Goal: Information Seeking & Learning: Learn about a topic

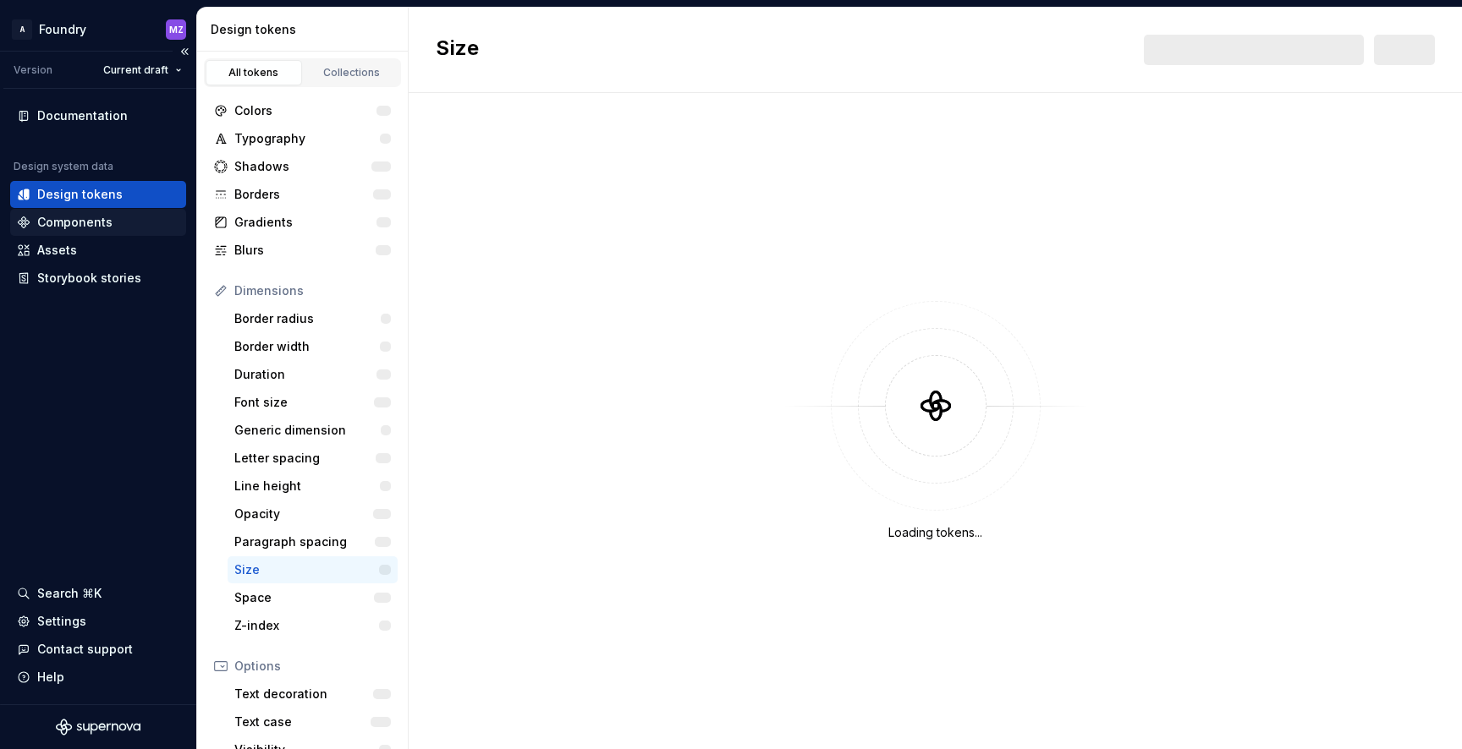
click at [92, 221] on div "Components" at bounding box center [74, 222] width 75 height 17
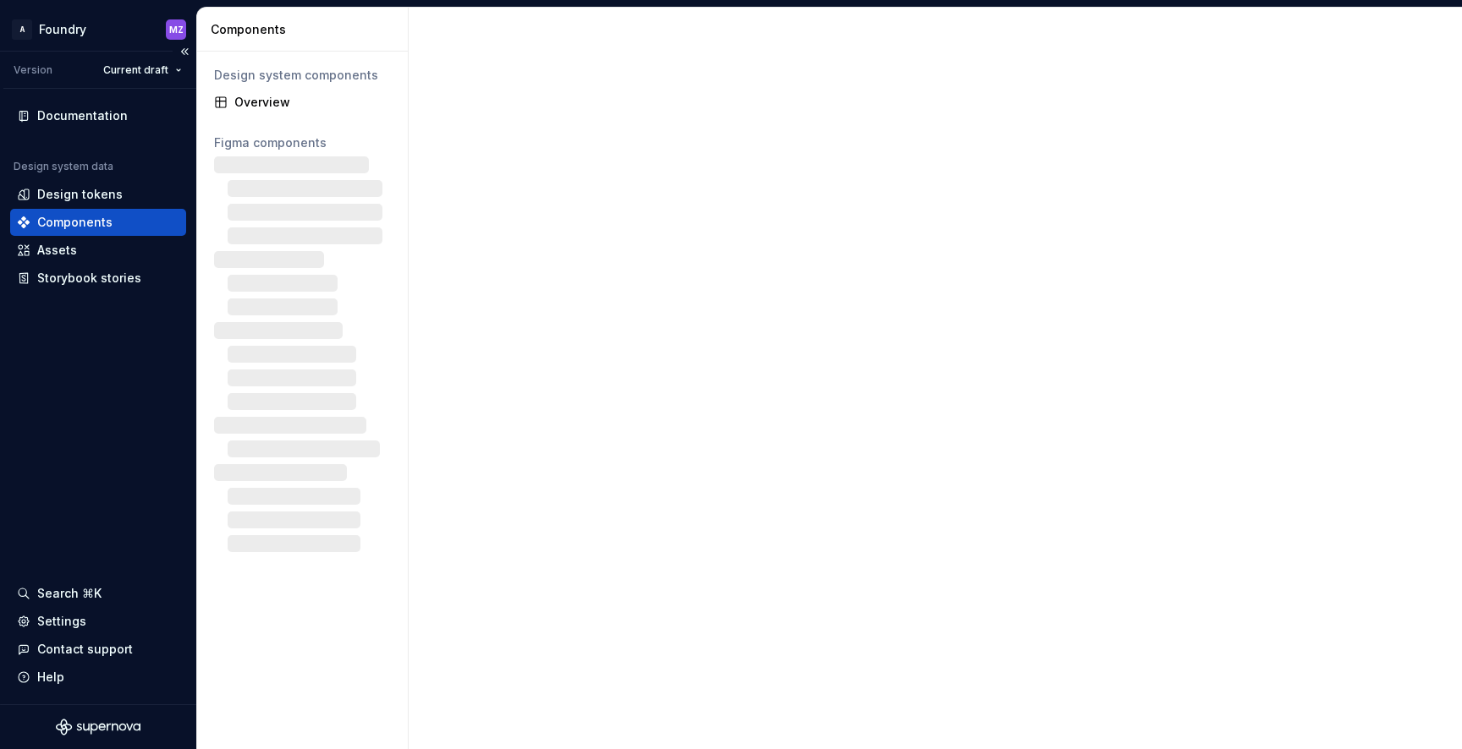
click at [81, 219] on div "Components" at bounding box center [74, 222] width 75 height 17
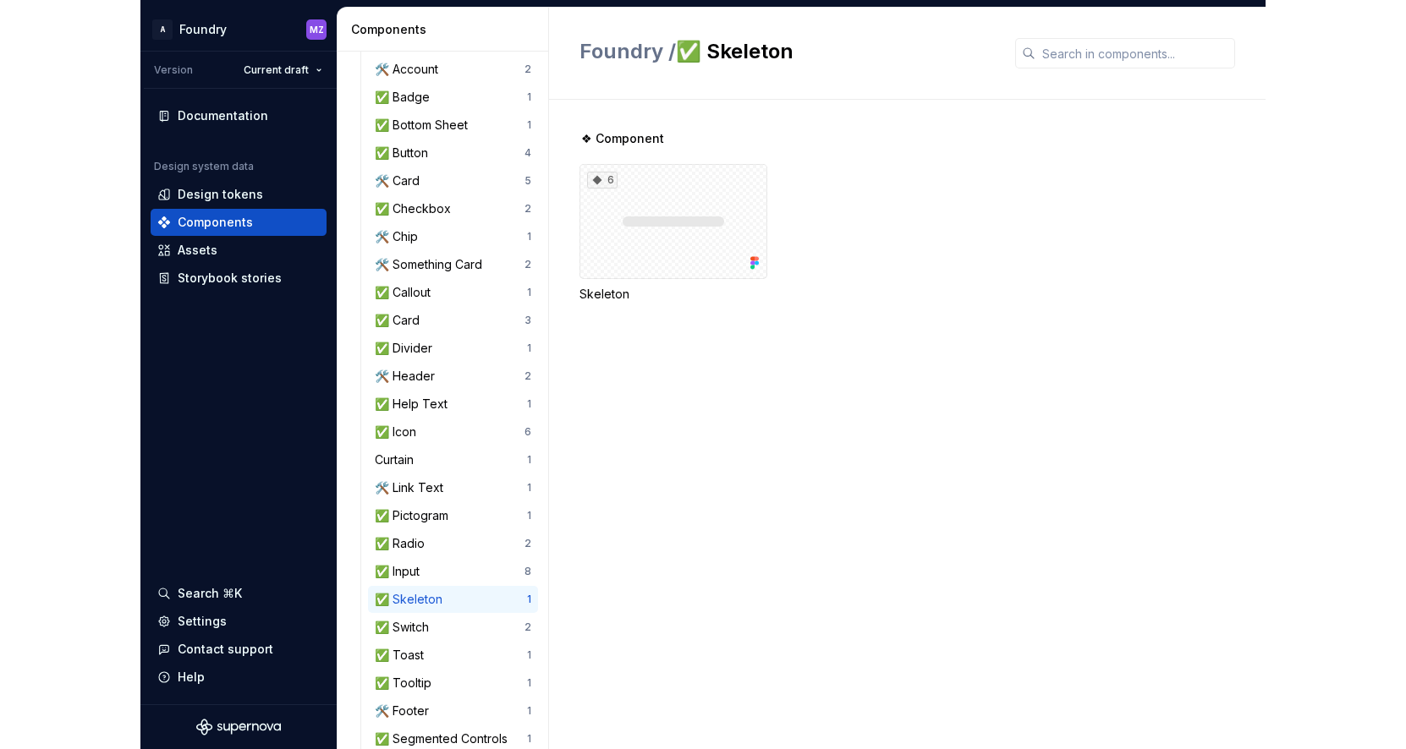
scroll to position [272, 0]
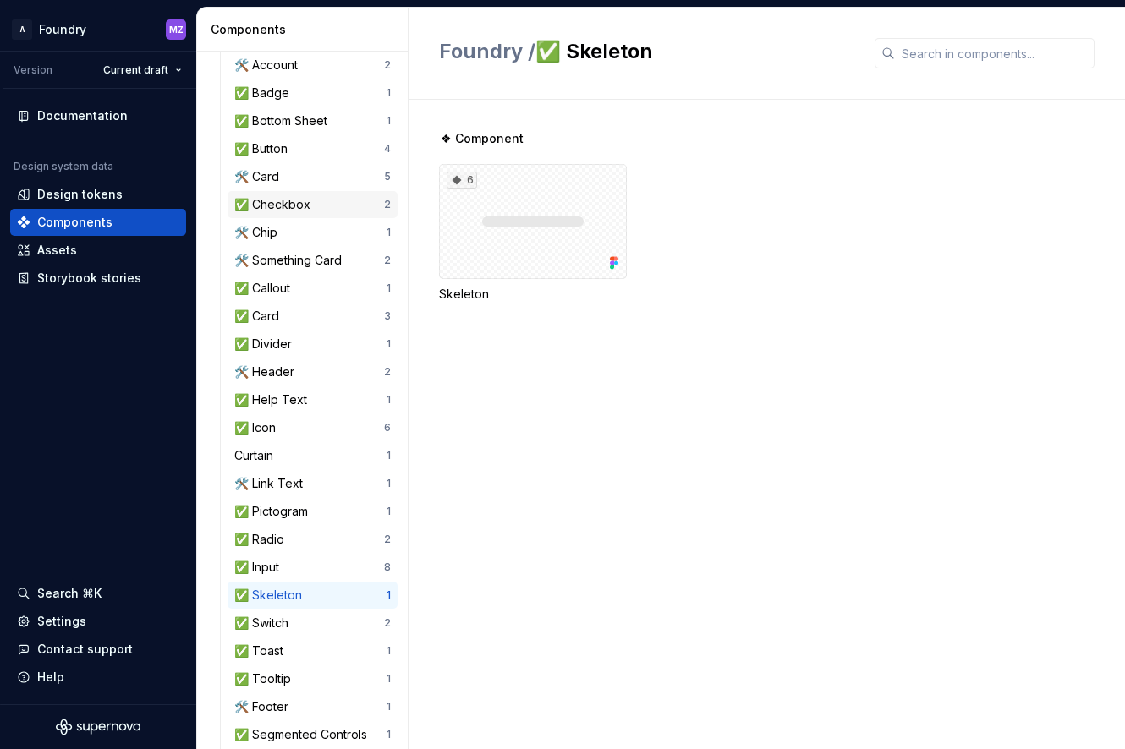
click at [304, 206] on div "✅ Checkbox" at bounding box center [275, 204] width 83 height 17
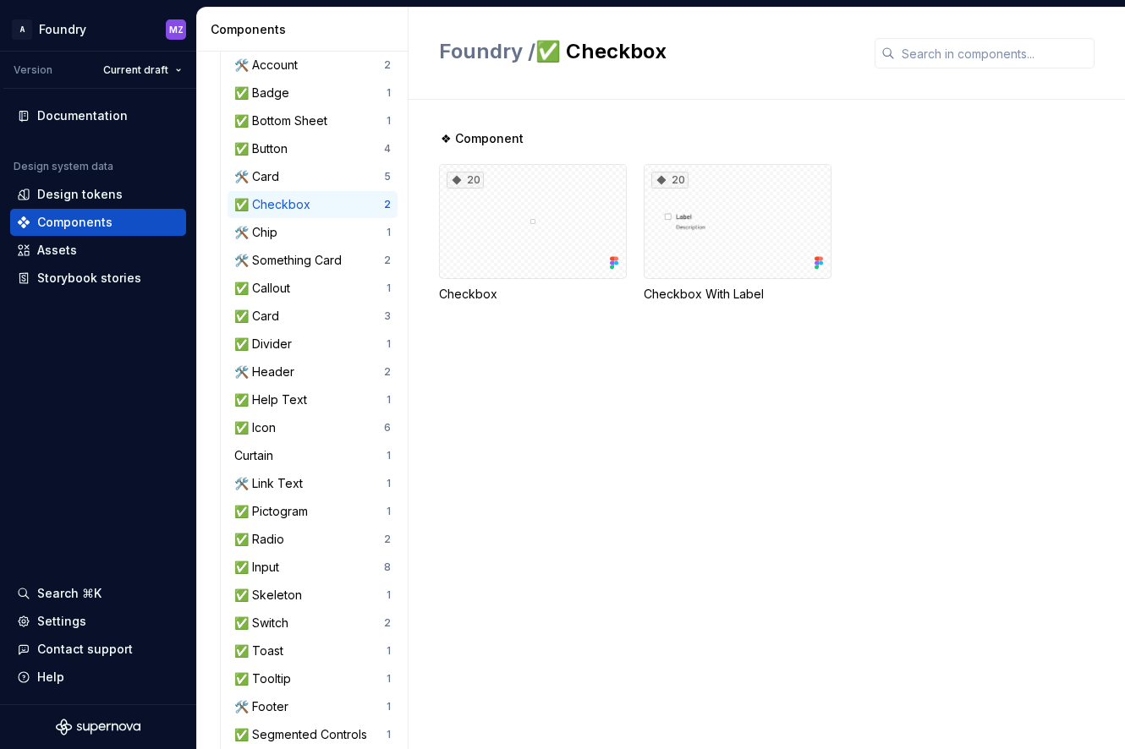
click at [277, 200] on div "✅ Checkbox" at bounding box center [275, 204] width 83 height 17
click at [556, 217] on div "20" at bounding box center [533, 221] width 188 height 115
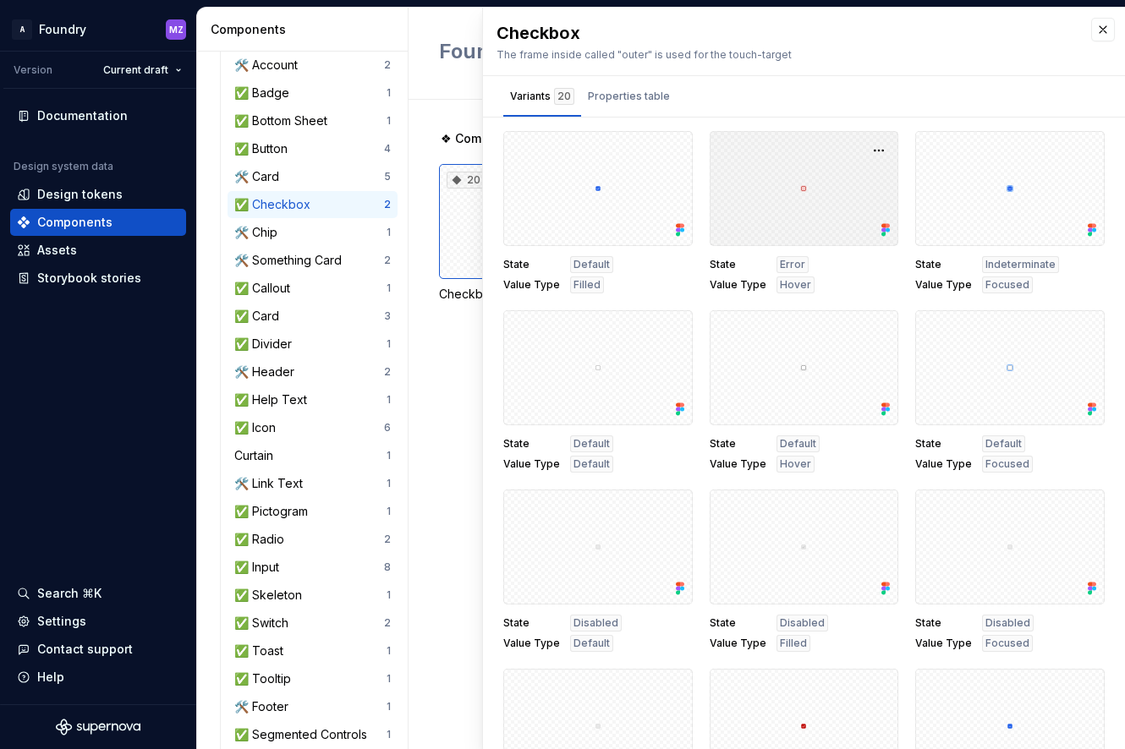
click at [847, 201] on div at bounding box center [804, 188] width 189 height 115
click at [879, 147] on button "button" at bounding box center [879, 151] width 24 height 24
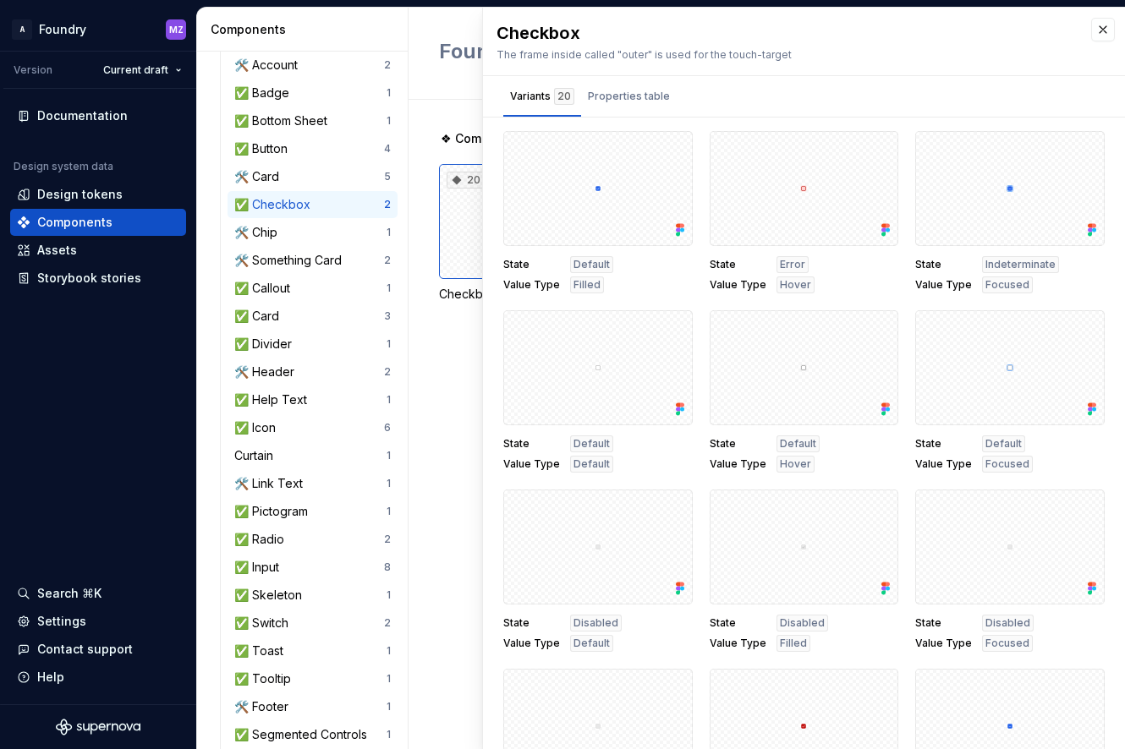
click at [826, 249] on div "State Error Value Type Hover" at bounding box center [804, 212] width 189 height 162
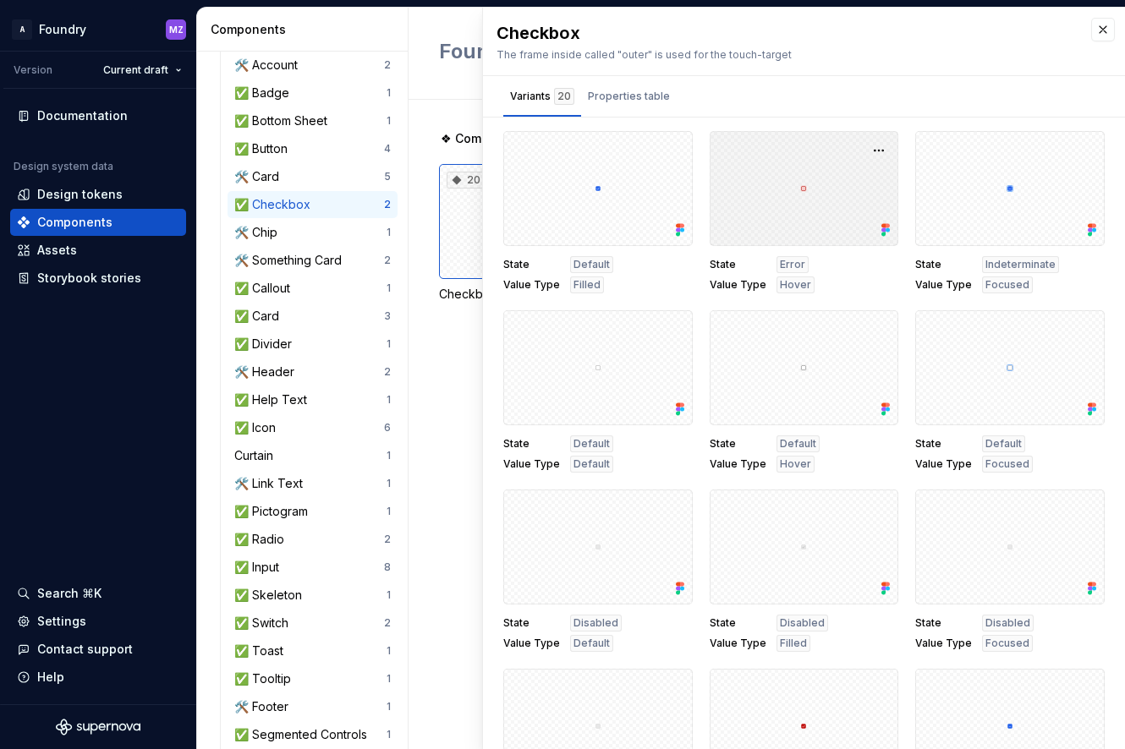
click at [809, 195] on div at bounding box center [804, 188] width 189 height 115
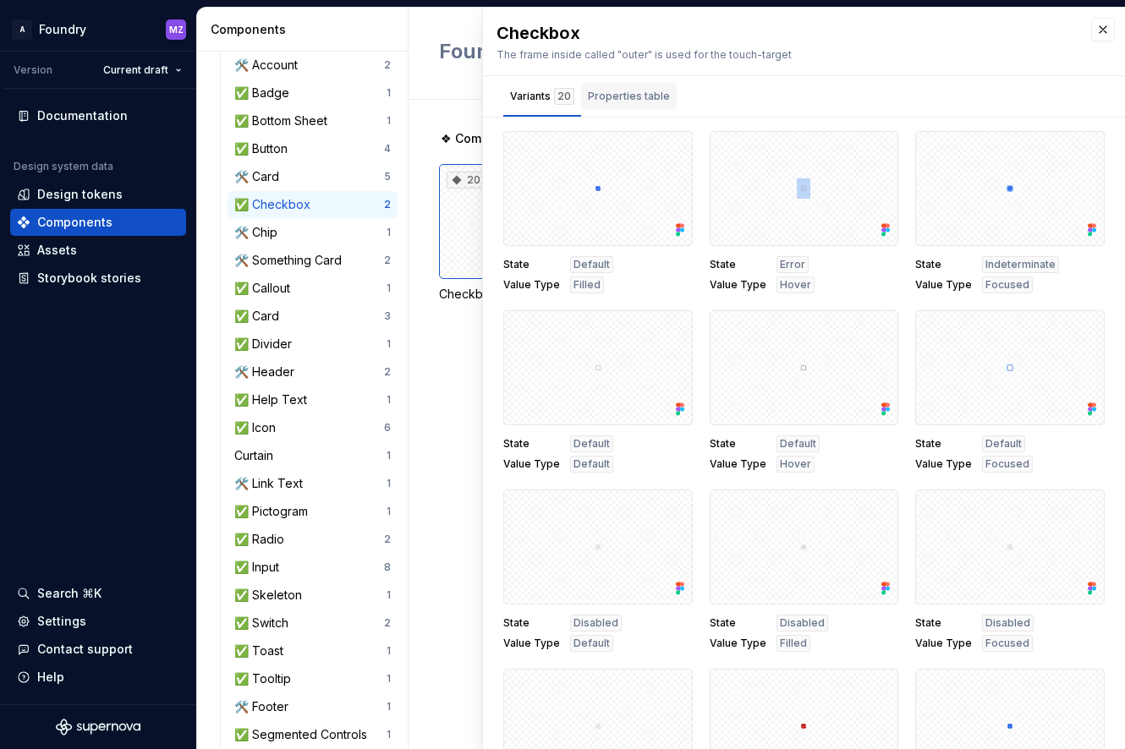
click at [666, 93] on div "Properties table" at bounding box center [629, 96] width 96 height 27
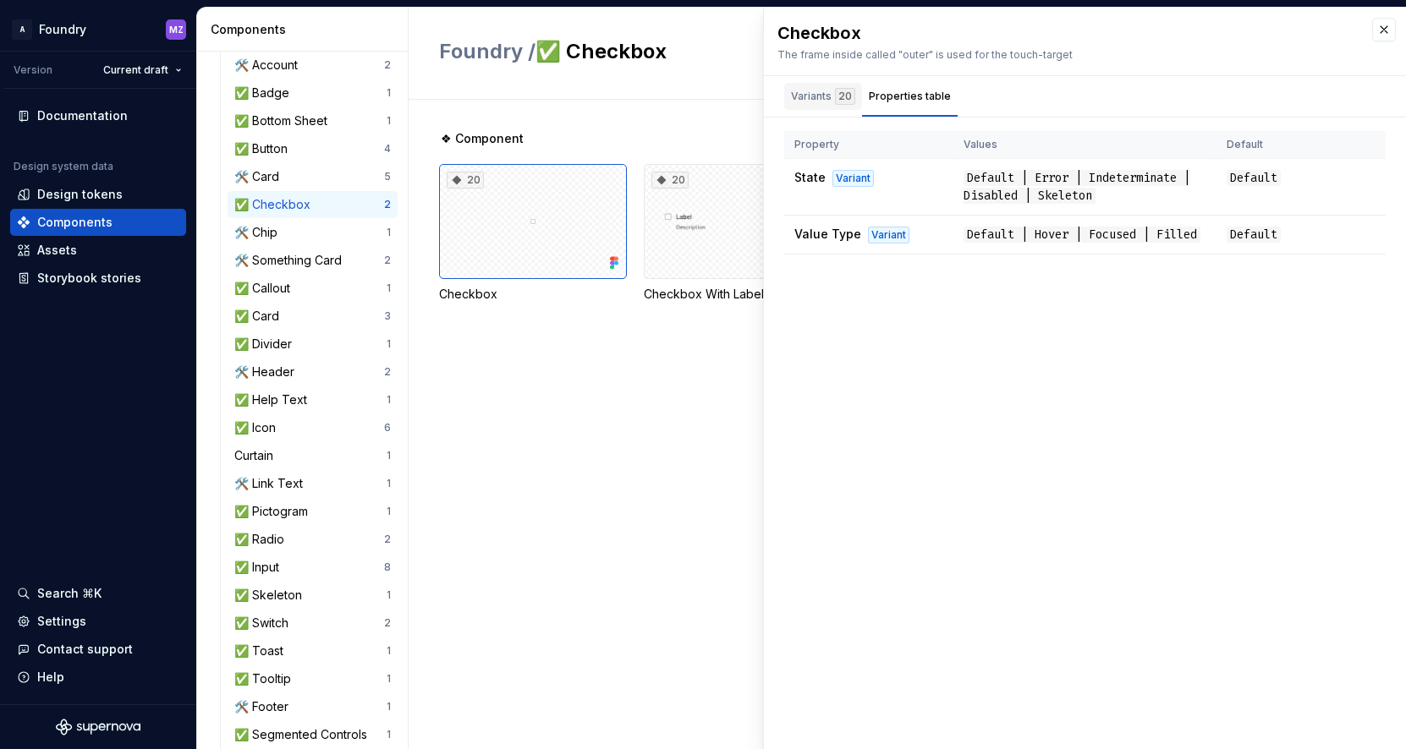
click at [805, 101] on div "Variants 20" at bounding box center [823, 96] width 64 height 17
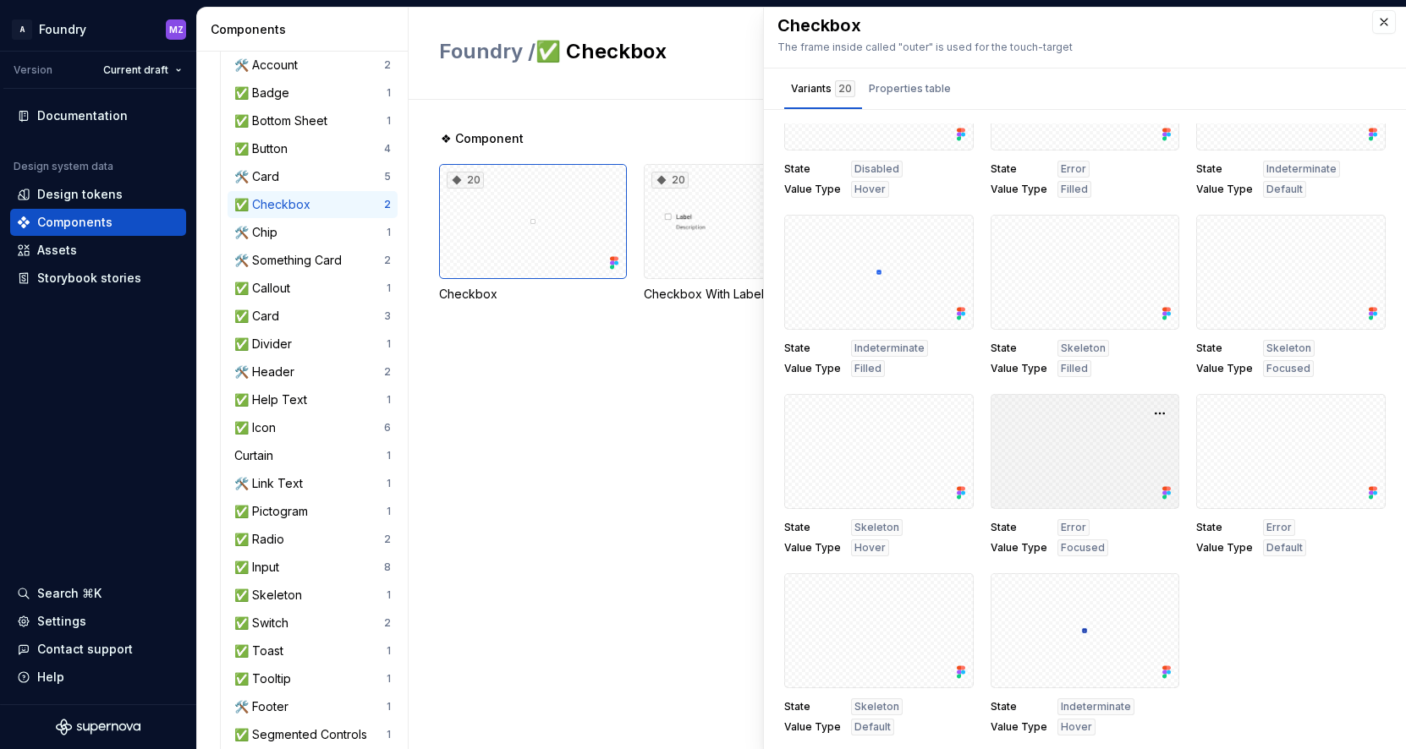
scroll to position [7, 0]
click at [348, 202] on div "✅ Checkbox" at bounding box center [309, 204] width 150 height 17
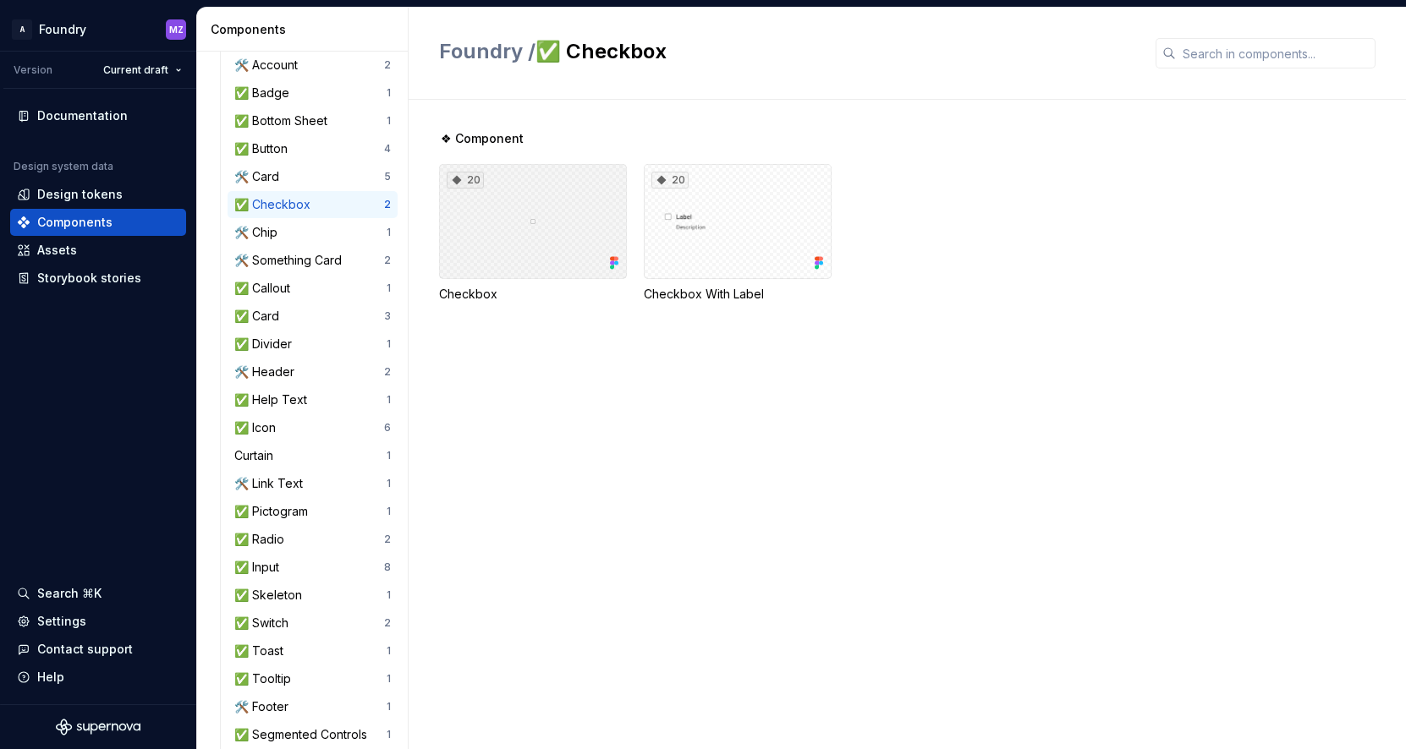
click at [552, 221] on div "20" at bounding box center [533, 221] width 188 height 115
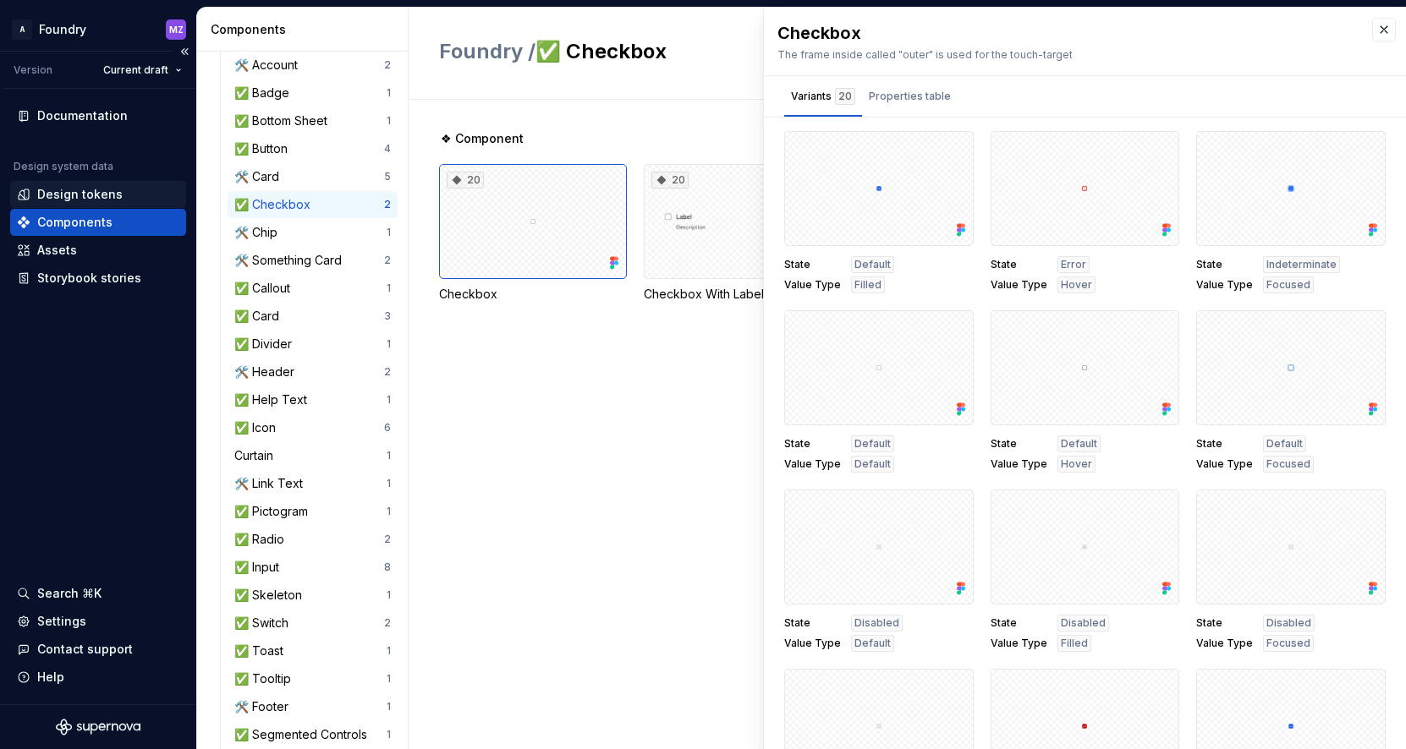
click at [100, 195] on div "Design tokens" at bounding box center [79, 194] width 85 height 17
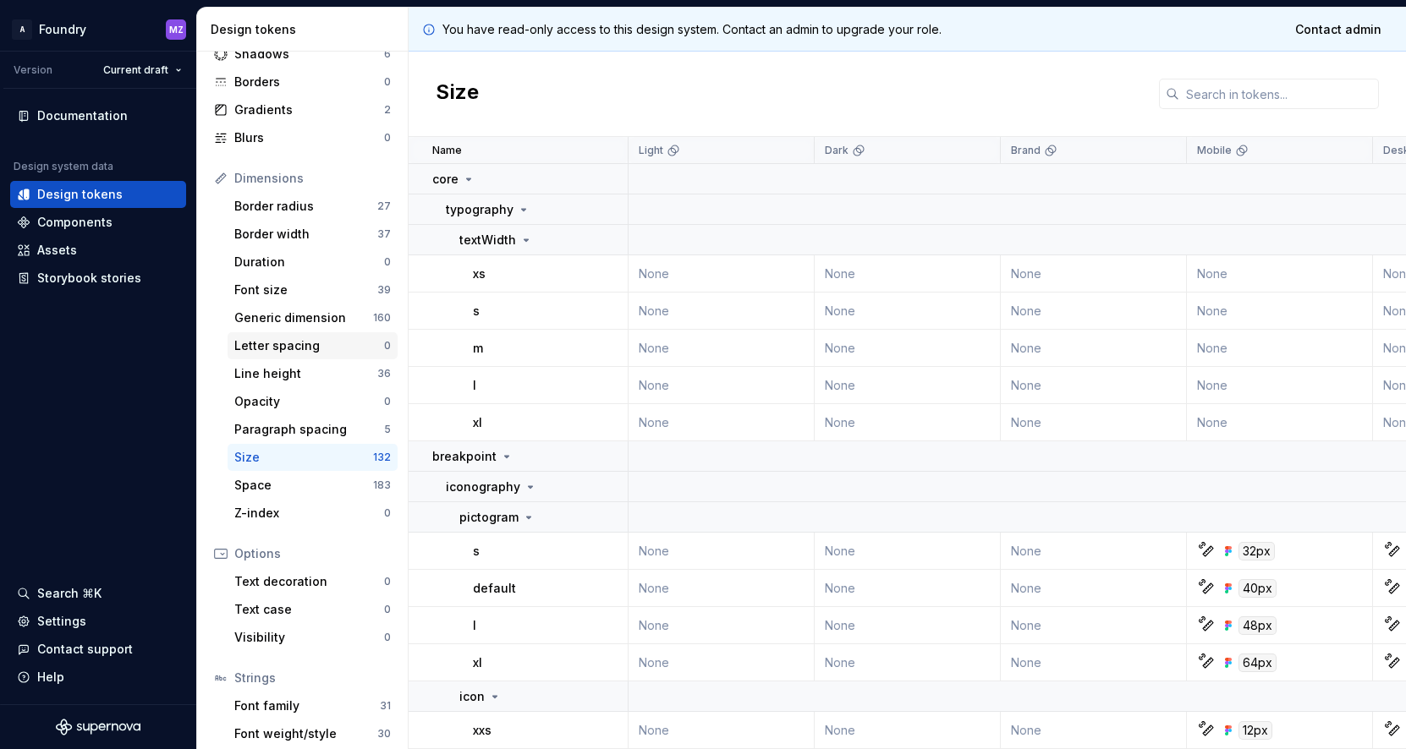
scroll to position [177, 0]
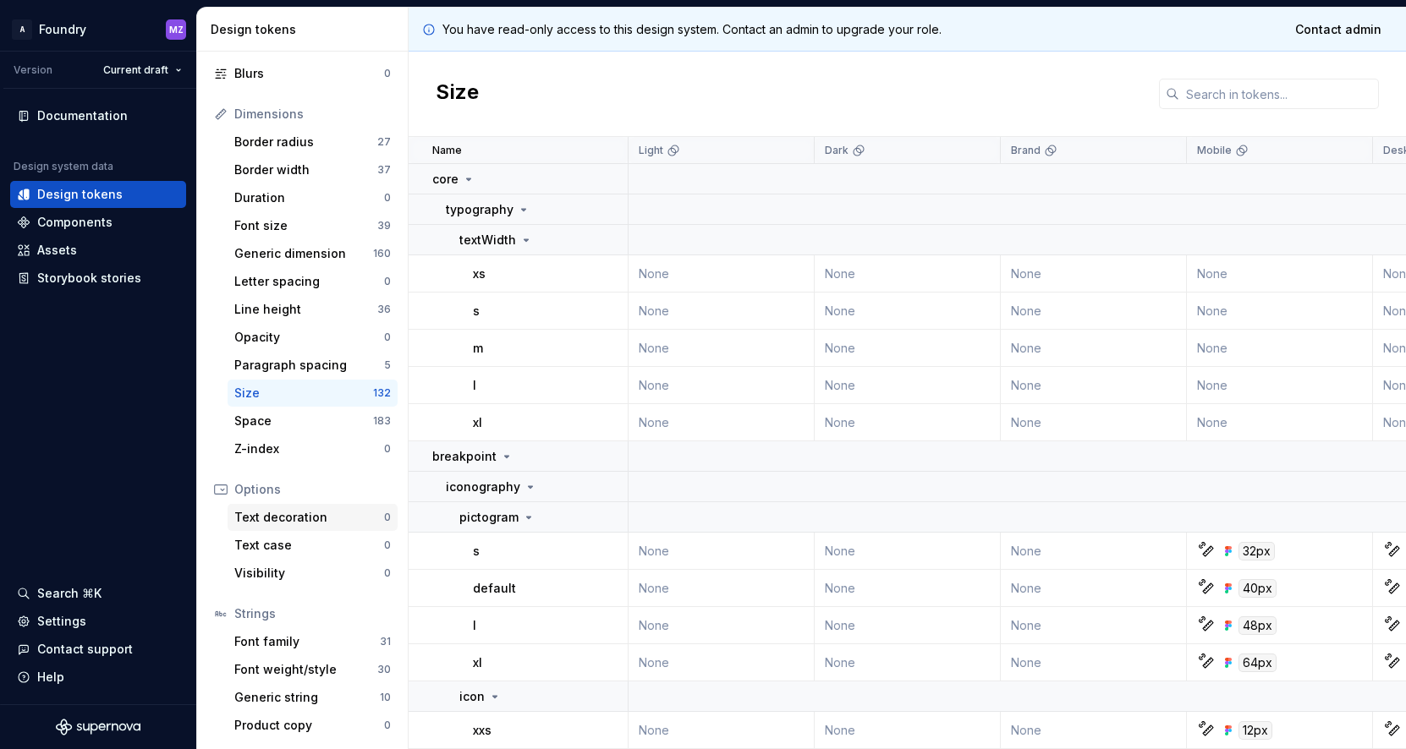
click at [309, 519] on div "Text decoration" at bounding box center [309, 517] width 150 height 17
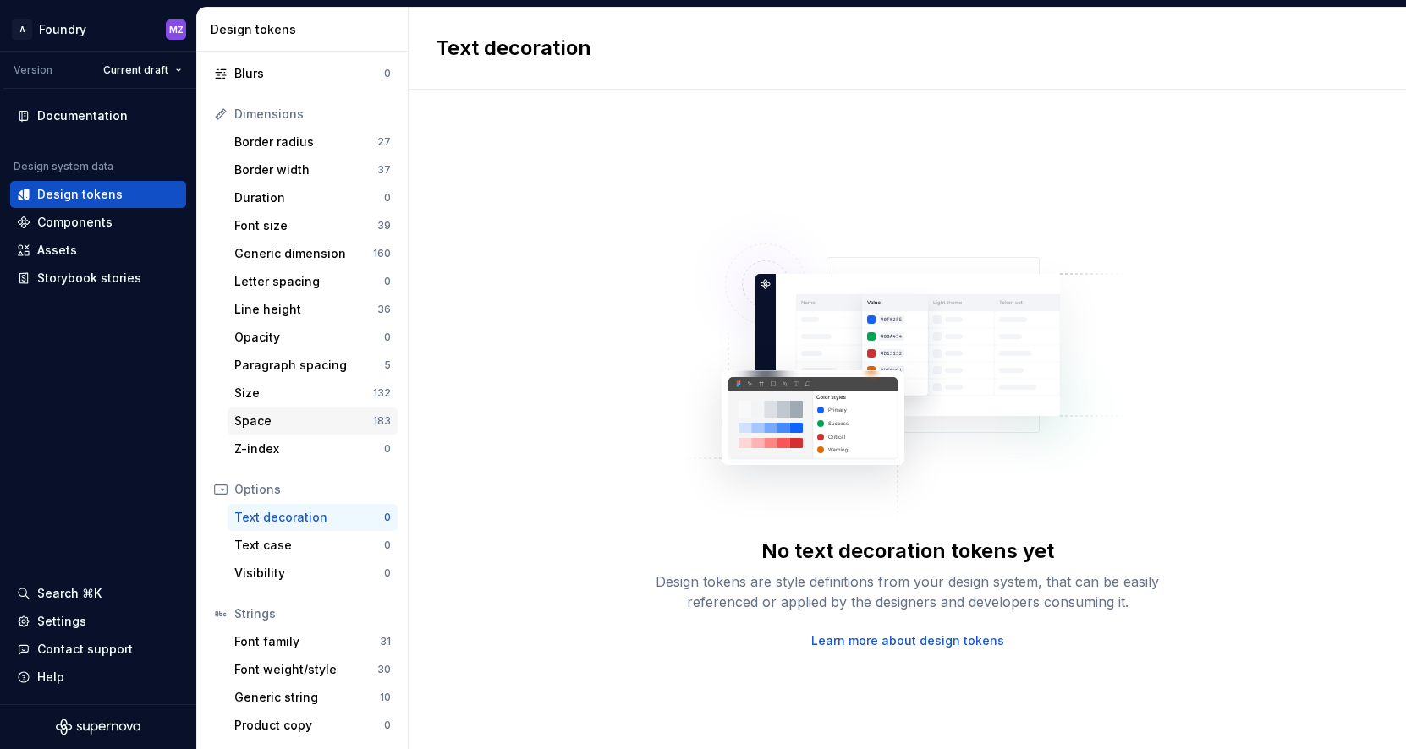
click at [309, 418] on div "Space" at bounding box center [303, 421] width 139 height 17
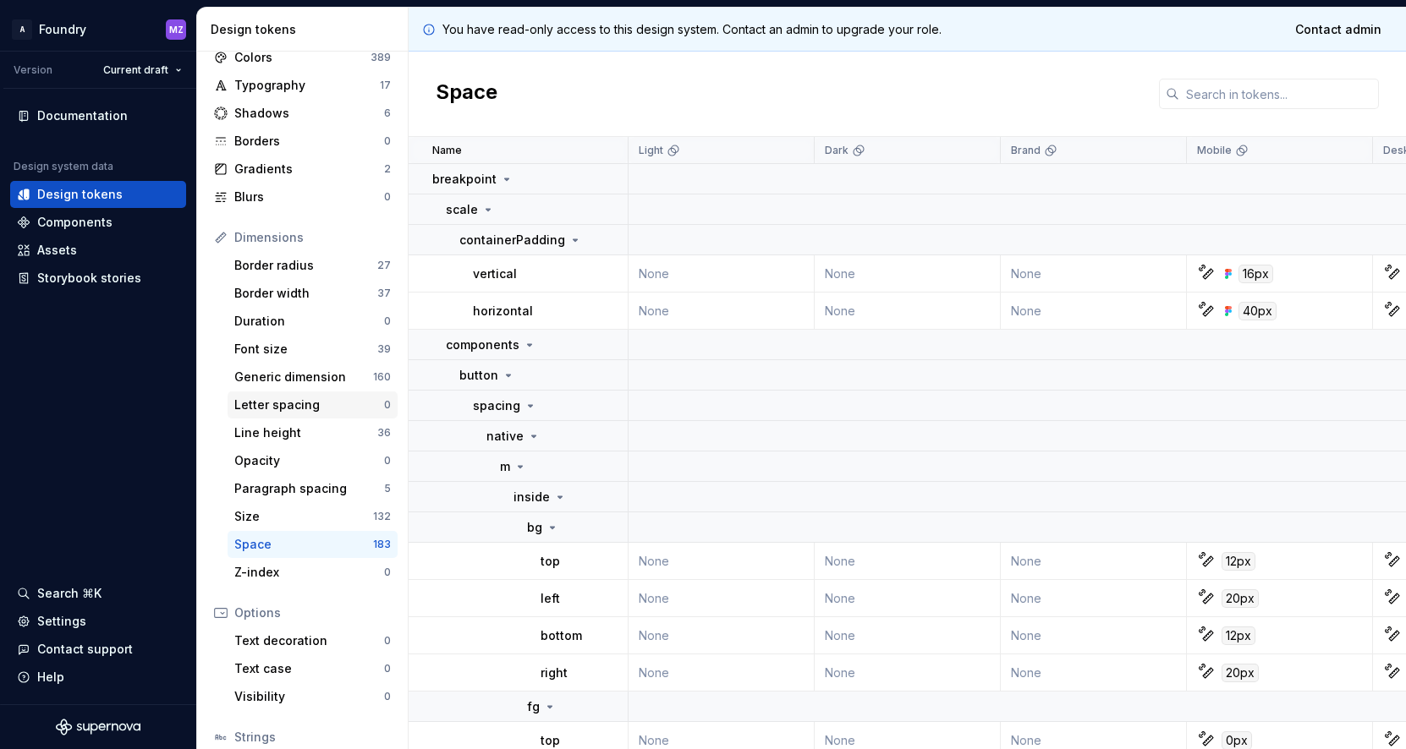
scroll to position [28, 0]
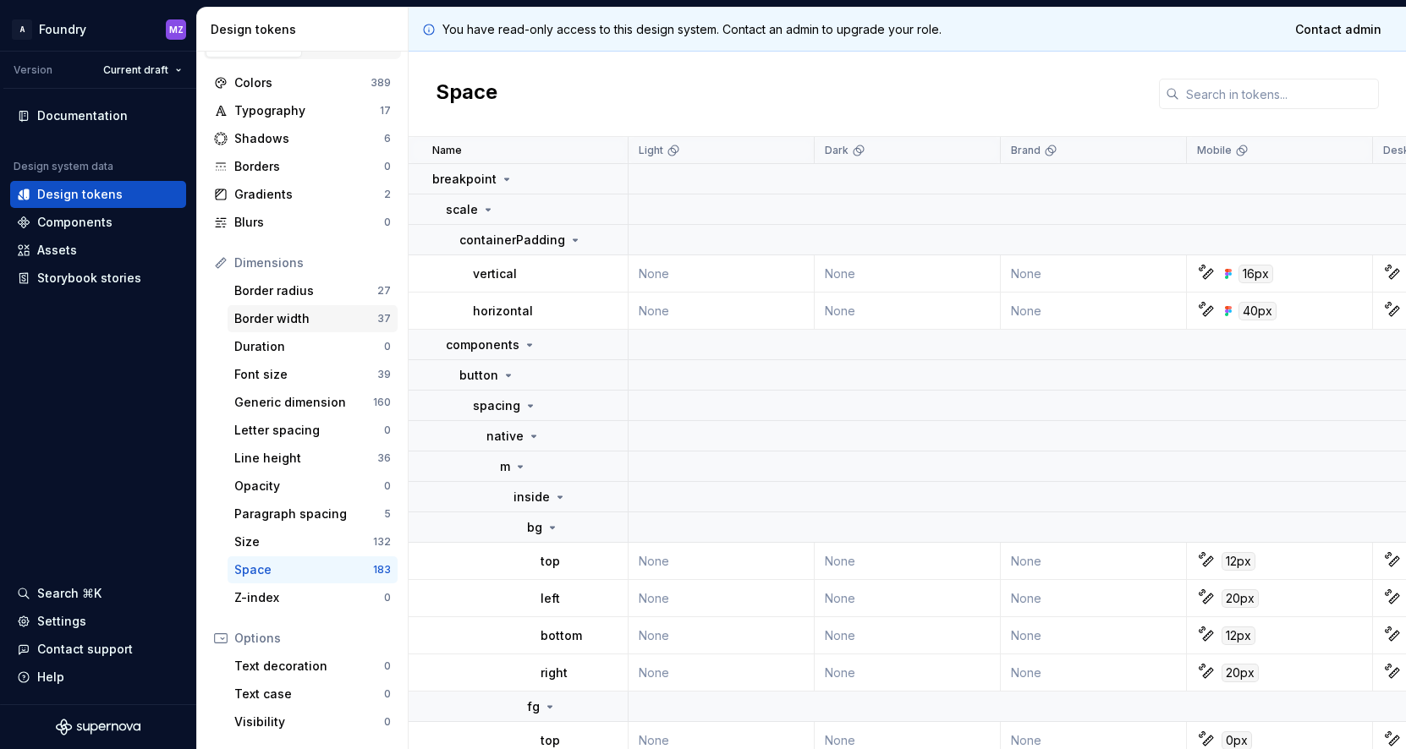
click at [305, 314] on div "Border width" at bounding box center [305, 318] width 143 height 17
